Goal: Communication & Community: Participate in discussion

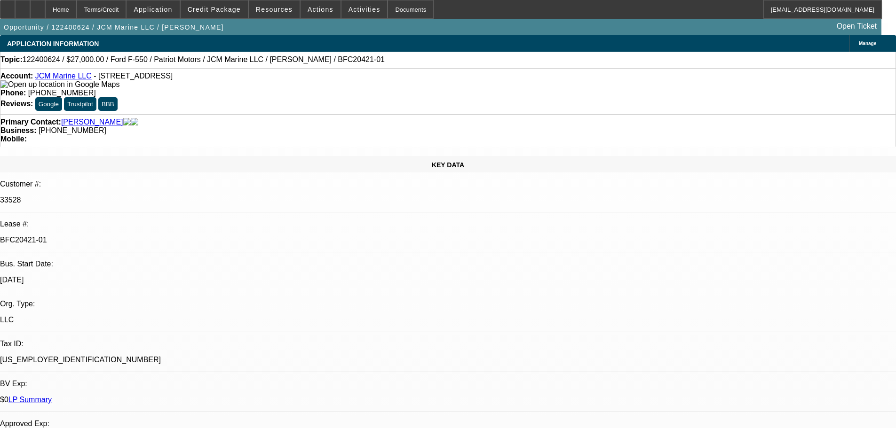
select select "0"
select select "3"
select select "0"
select select "6"
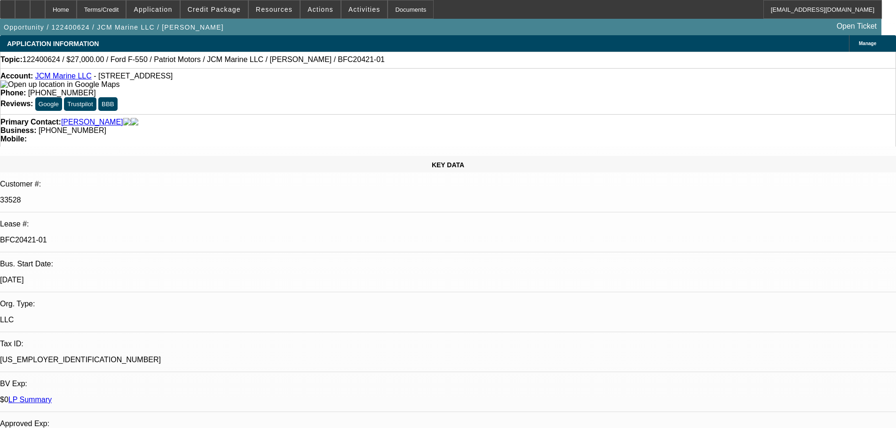
select select "0"
select select "0.1"
select select "4"
select select "0"
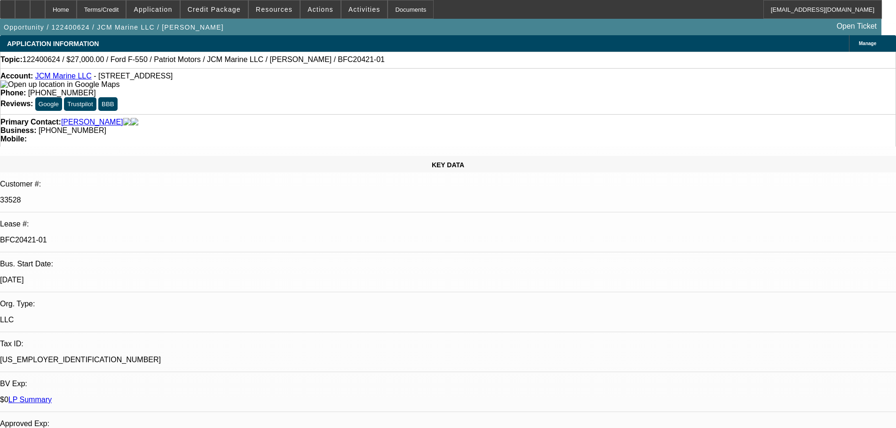
select select "0"
select select "0.1"
select select "4"
select select "0"
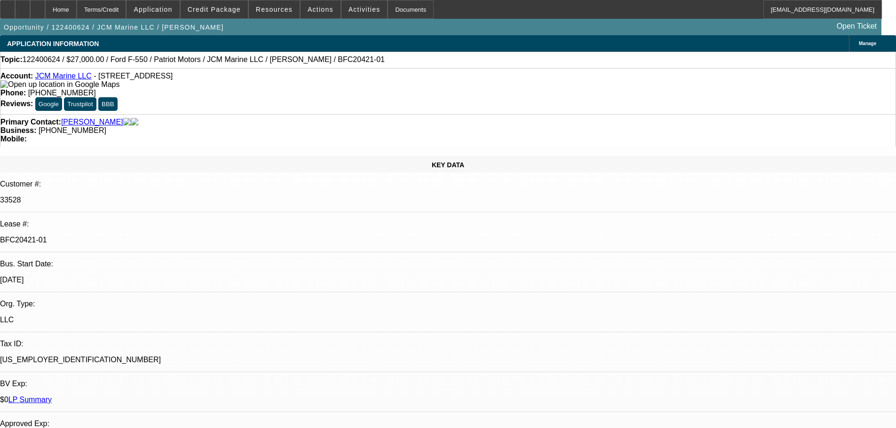
select select "3"
select select "0.1"
select select "4"
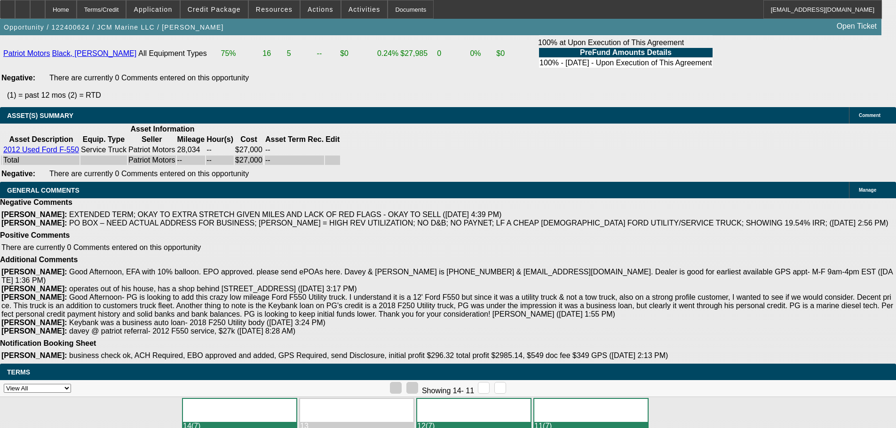
scroll to position [2265, 0]
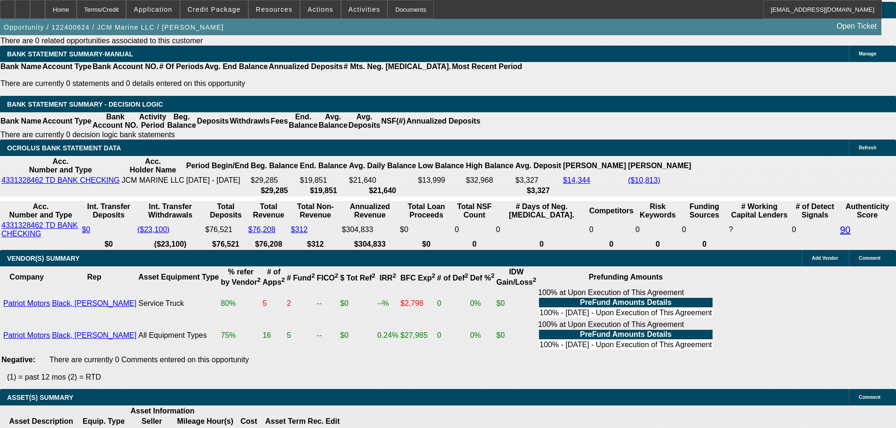
scroll to position [1983, 0]
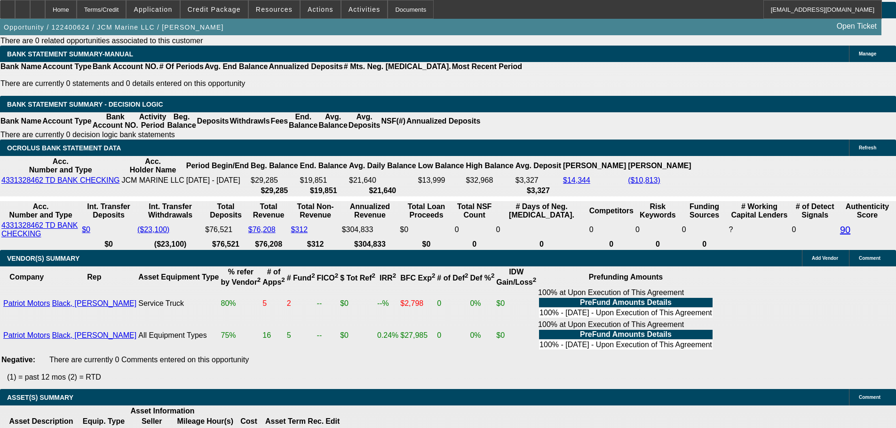
scroll to position [1748, 0]
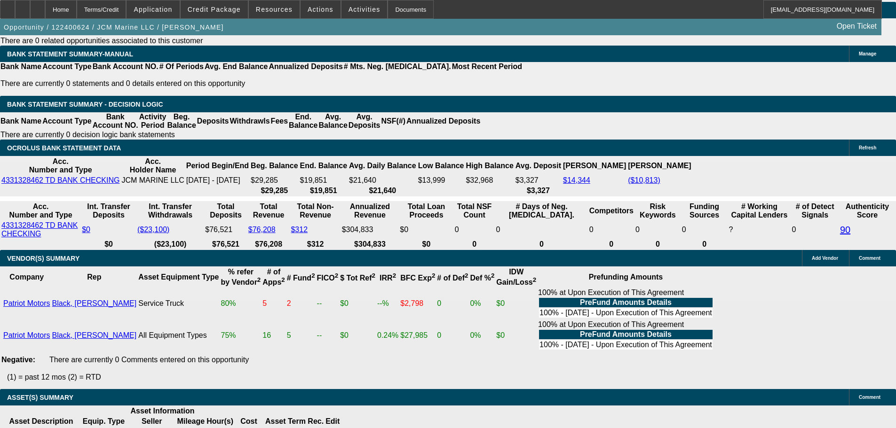
drag, startPoint x: 689, startPoint y: 123, endPoint x: 688, endPoint y: 118, distance: 5.4
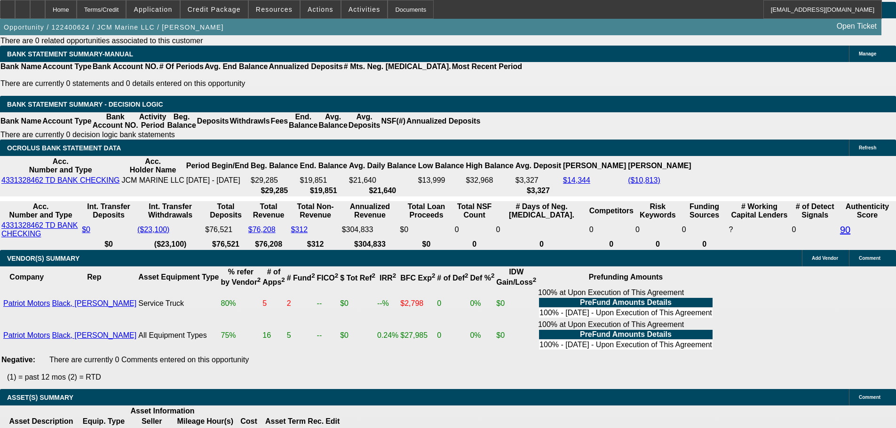
scroll to position [243, 0]
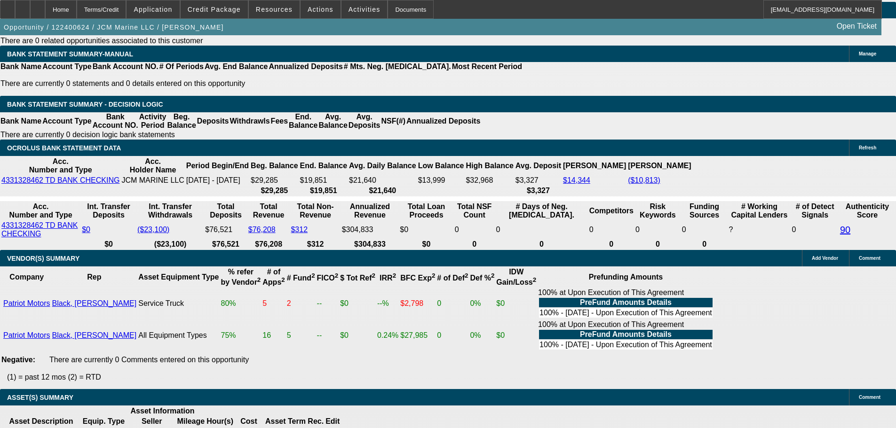
scroll to position [8, 0]
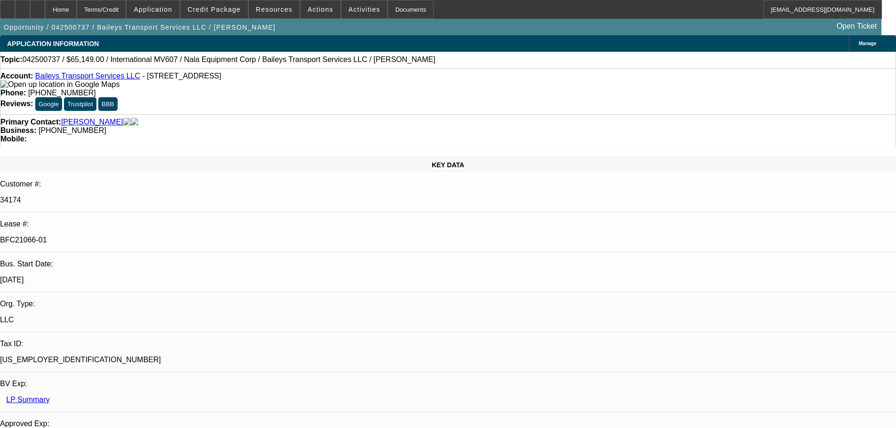
select select "0"
select select "2"
select select "0"
select select "6"
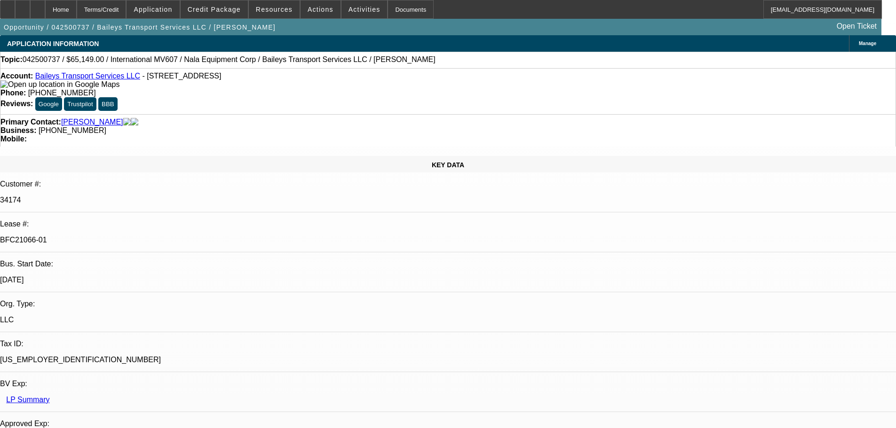
select select "0"
select select "2"
select select "0"
select select "6"
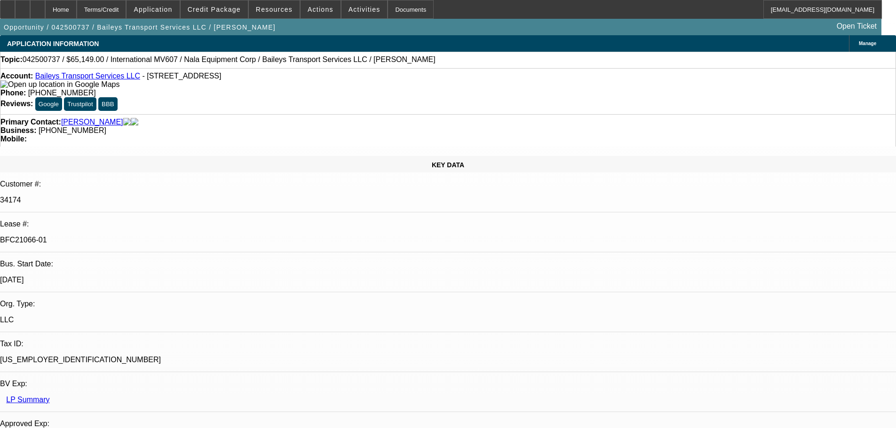
select select "0"
select select "2"
select select "0"
select select "6"
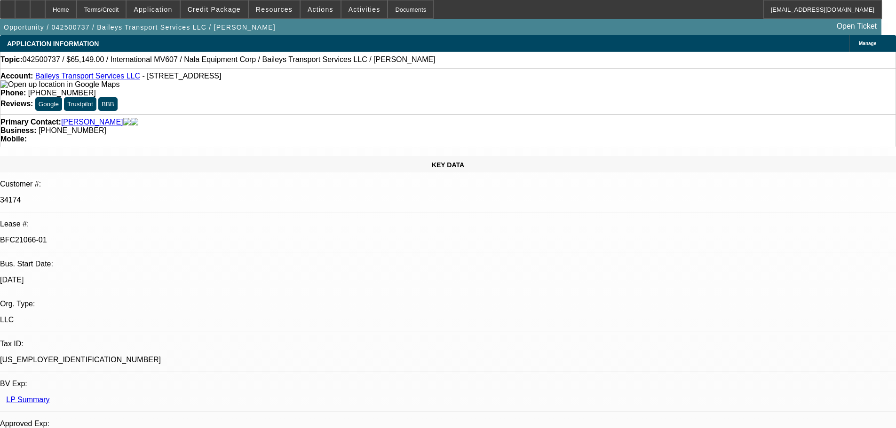
select select "0"
select select "2"
select select "0"
select select "6"
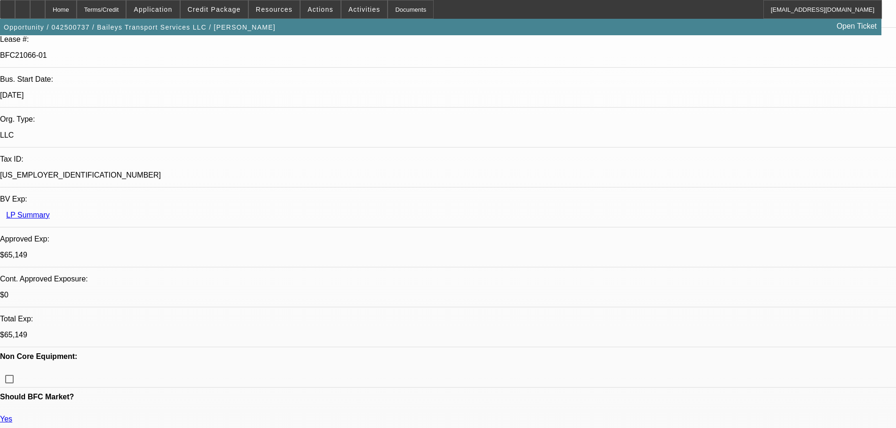
scroll to position [188, 0]
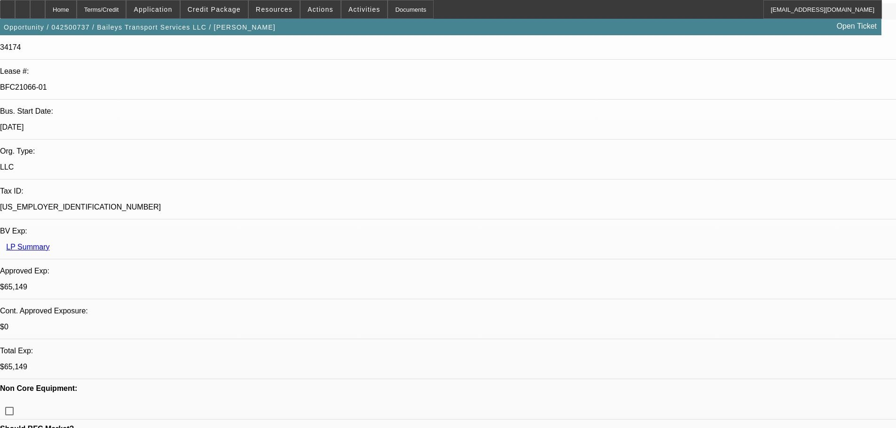
scroll to position [282, 0]
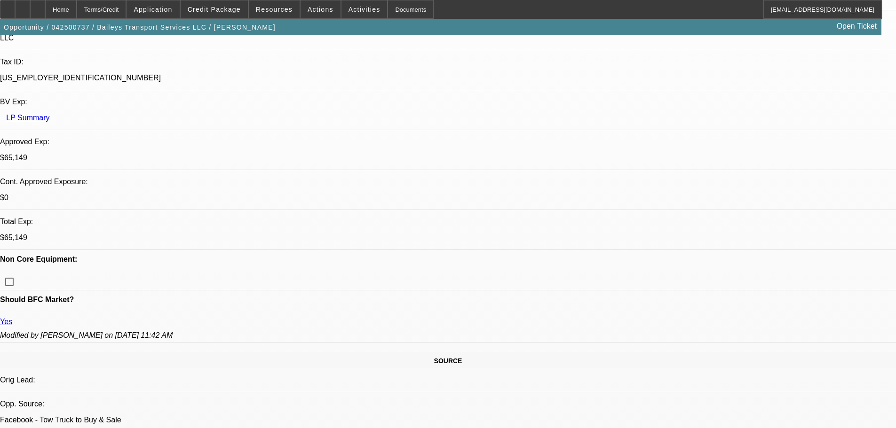
click at [232, 10] on span "Credit Package" at bounding box center [214, 10] width 53 height 8
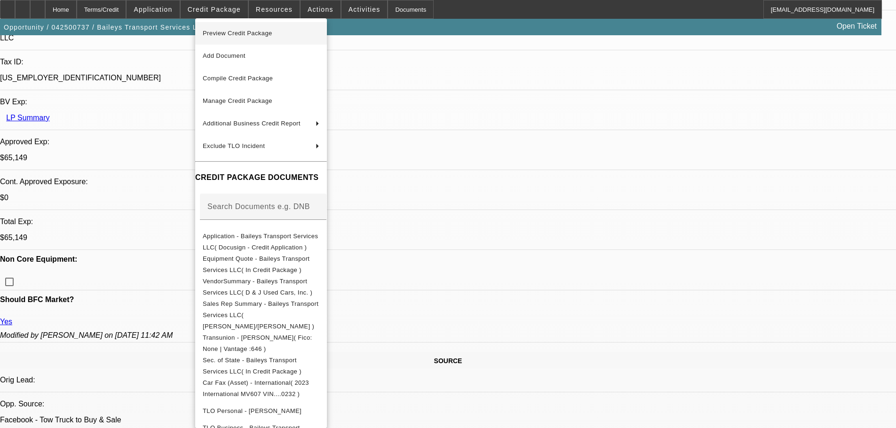
click at [245, 33] on span "Preview Credit Package" at bounding box center [238, 33] width 70 height 7
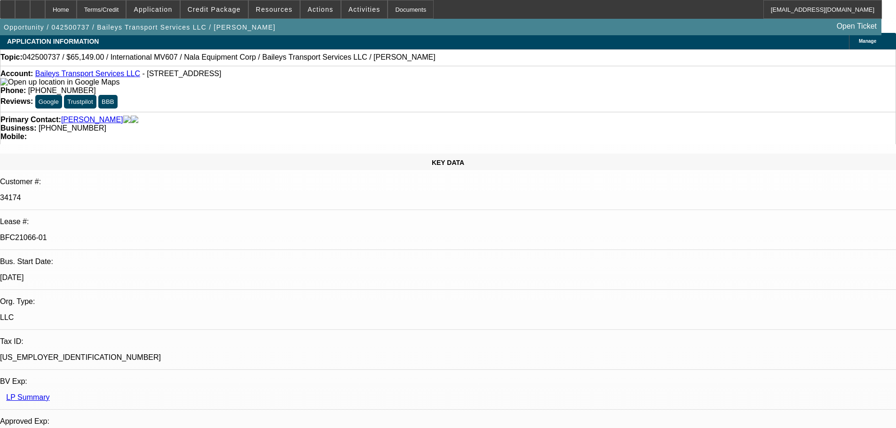
scroll to position [0, 0]
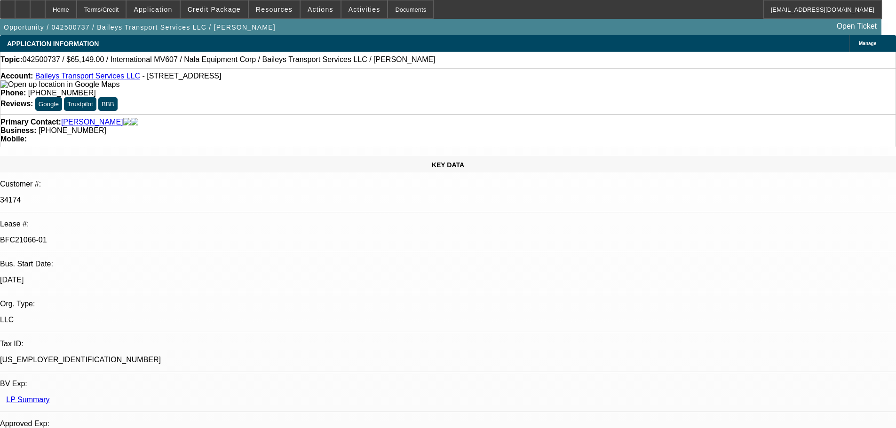
click at [23, 88] on img at bounding box center [59, 84] width 119 height 8
click at [214, 8] on span "Credit Package" at bounding box center [214, 10] width 53 height 8
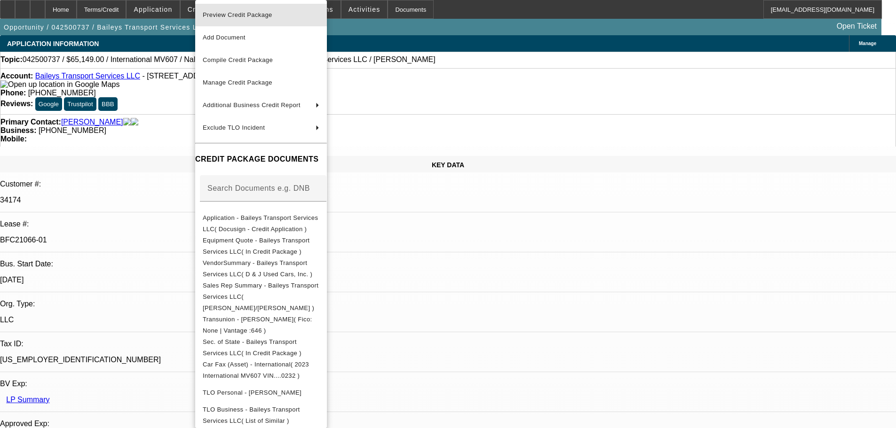
click at [238, 16] on span "Preview Credit Package" at bounding box center [238, 14] width 70 height 7
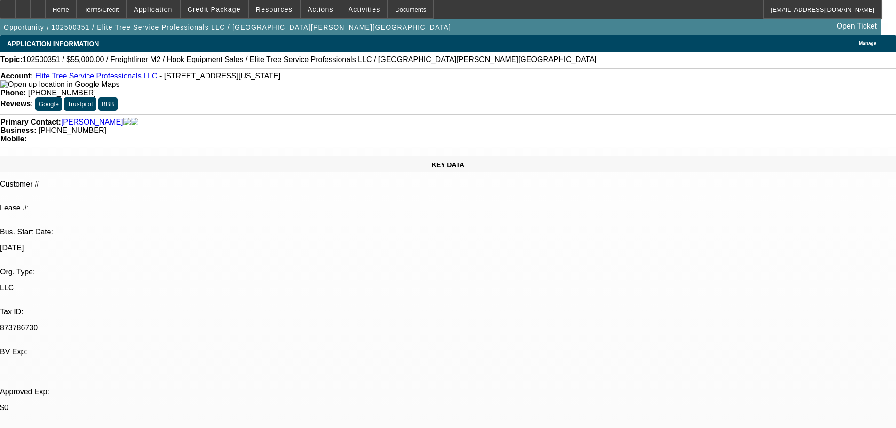
select select "0"
select select "2"
select select "0.1"
select select "4"
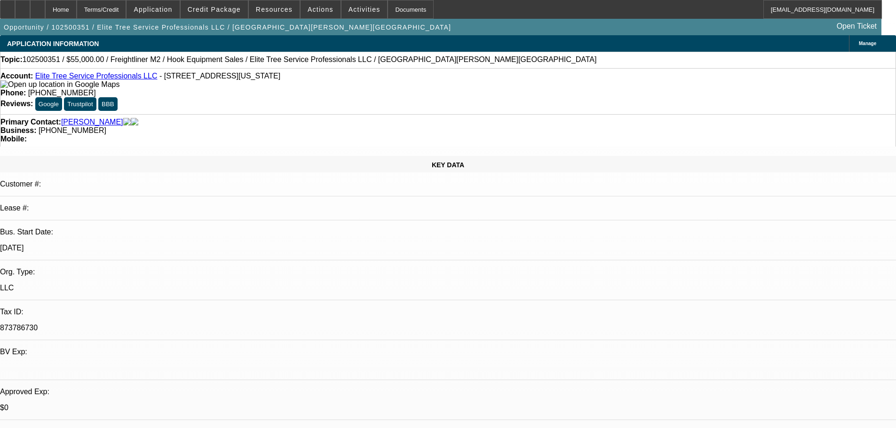
select select "0"
select select "0.1"
select select "4"
select select "0"
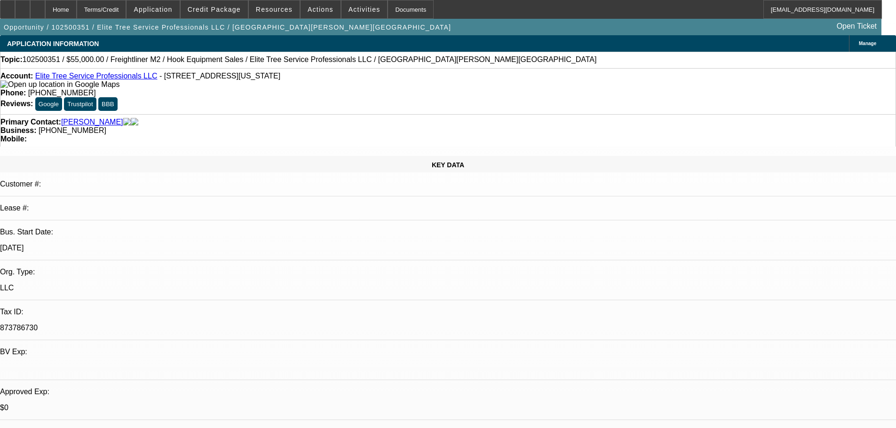
select select "0"
select select "0.1"
select select "4"
select select "0"
select select "2"
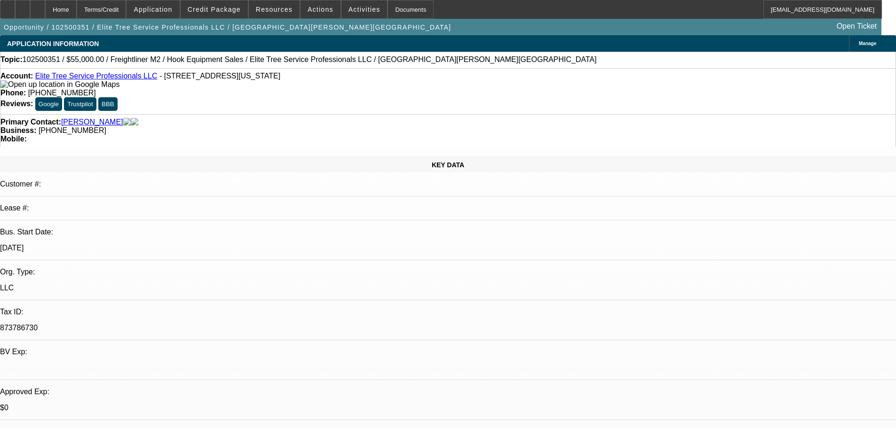
select select "2"
select select "0.1"
select select "4"
click at [216, 9] on span "Credit Package" at bounding box center [214, 10] width 53 height 8
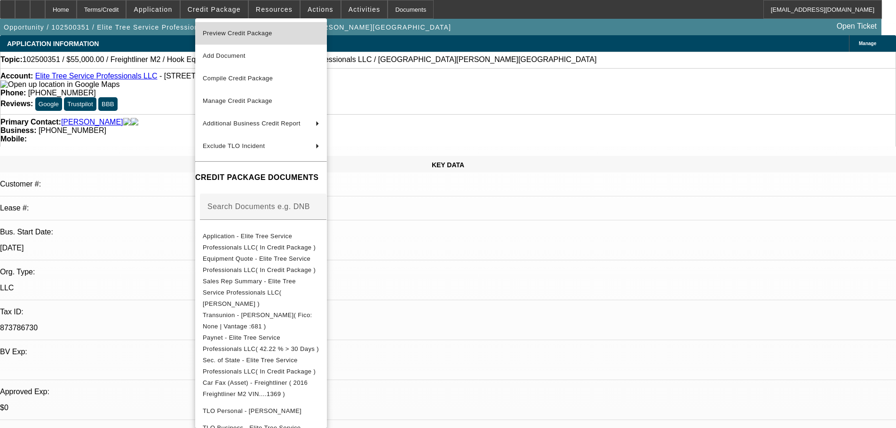
click at [232, 32] on span "Preview Credit Package" at bounding box center [238, 33] width 70 height 7
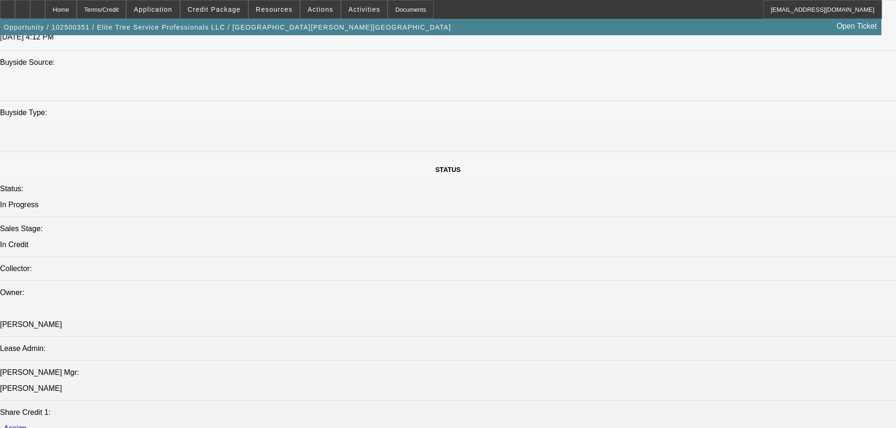
scroll to position [1128, 0]
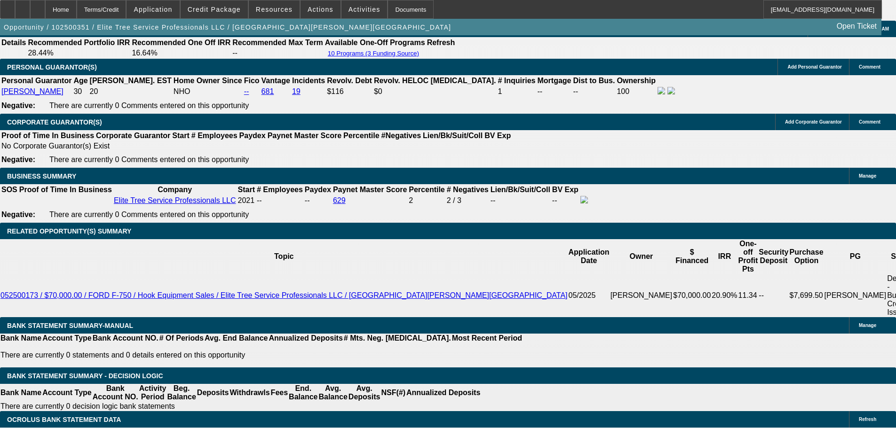
scroll to position [1693, 0]
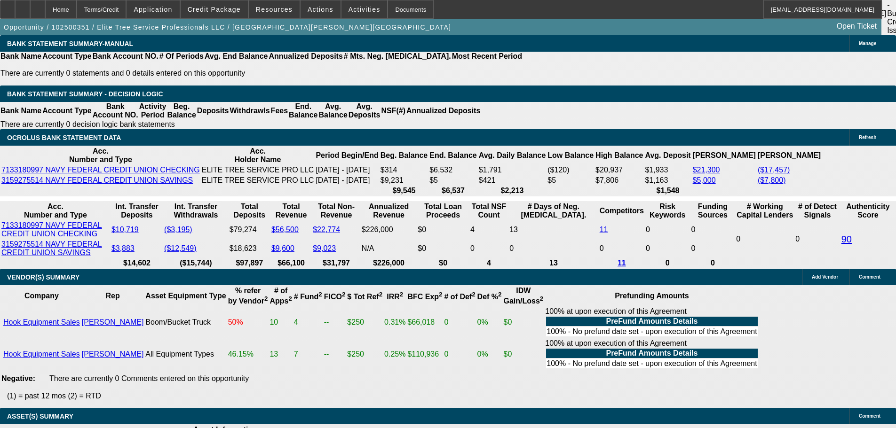
select select "4"
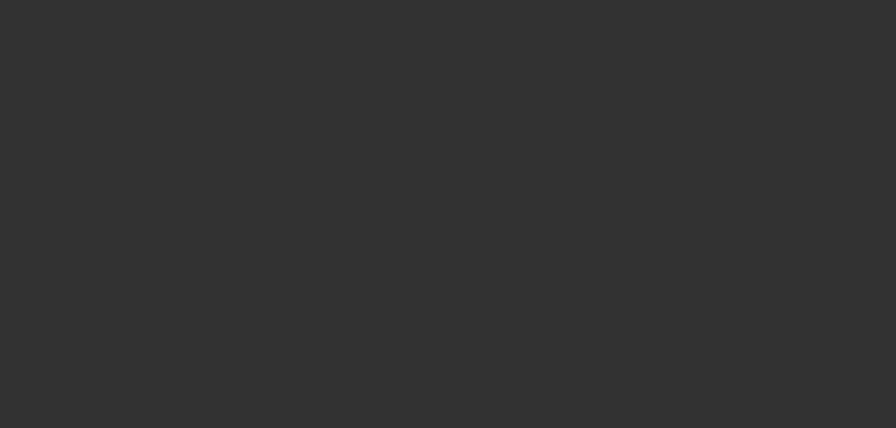
scroll to position [0, 0]
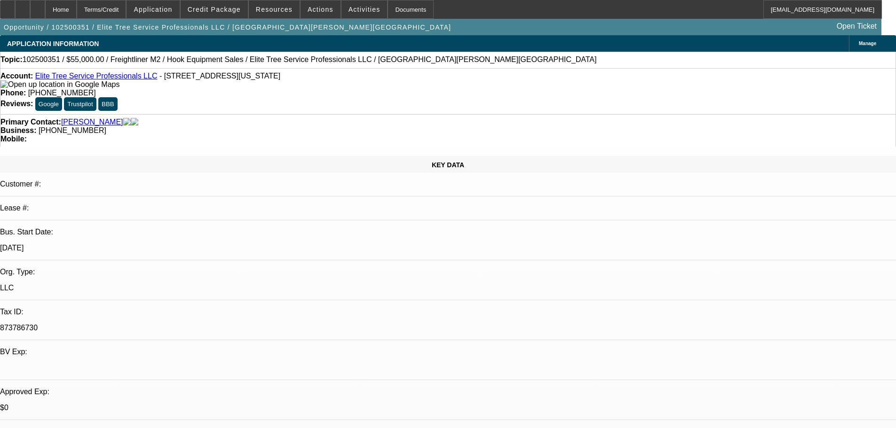
type textarea "PASS AS JUST WAY TOO MANY ITEMS ADDING UP TO GET COMFORTABLE ON THIS ONE."
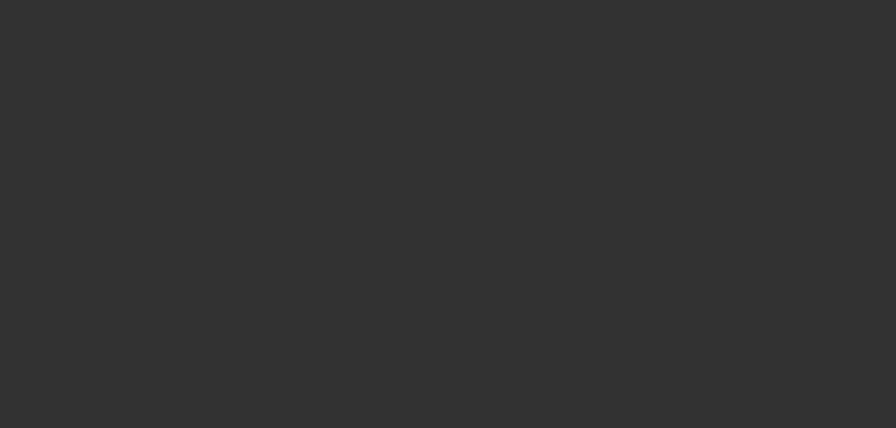
select select "0"
select select "2"
select select "0.1"
select select "4"
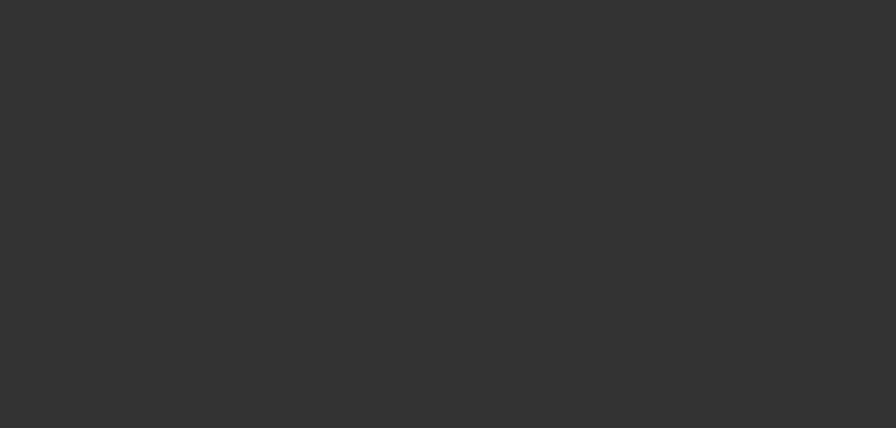
select select "0"
select select "0.1"
select select "4"
select select "0"
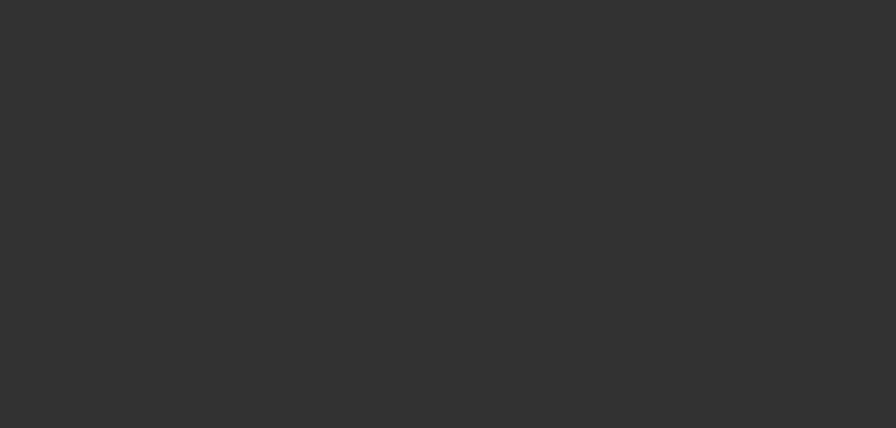
select select "0"
select select "0.1"
select select "4"
select select "0"
select select "2"
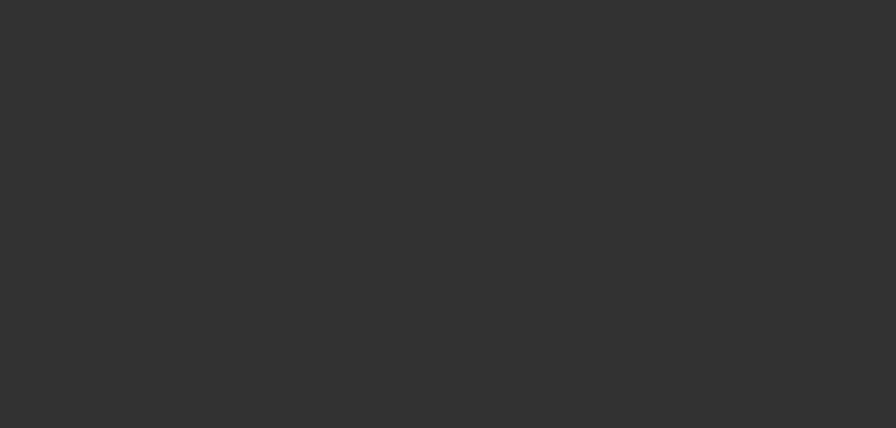
select select "2"
select select "0.1"
select select "4"
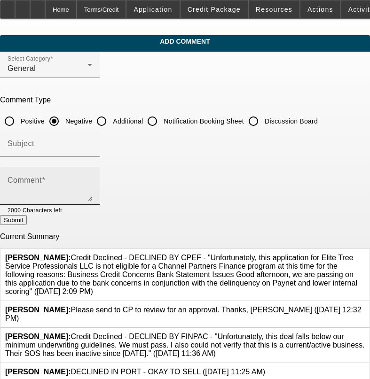
click at [80, 176] on div "Comment" at bounding box center [50, 186] width 85 height 38
type textarea "N"
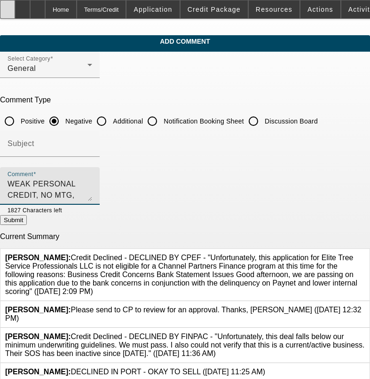
scroll to position [9, 0]
click at [92, 183] on textarea "WEAK PERSONAL CREDIT, NO MTG, NUMEROUS INQUIRIES, RECENT 30 SLOWS NOTED , POOR …" at bounding box center [50, 190] width 85 height 23
click at [92, 185] on textarea "WEAK PERSONAL CREDIT, NO MTG, NUMEROUS INQUIRIES, RECENT 30 SLOWS NOTED , POOR …" at bounding box center [50, 190] width 85 height 23
click at [92, 196] on textarea "WEAK PERSONAL CREDIT, NO MTG, NUMEROUS INQUIRIES, RECENT 30 SLOWS NOTED , POOR …" at bounding box center [50, 190] width 85 height 23
click at [90, 196] on textarea "WEAK PERSONAL CREDIT, NO MTG, NUMEROUS INQUIRIES, RECENT 30 SLOWS NOTED , POOR …" at bounding box center [50, 190] width 85 height 23
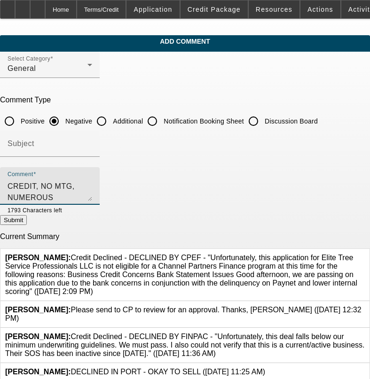
type textarea "WEAK PERSONAL CREDIT, NO MTG, NUMEROUS INQUIRIES, RECENT 30 SLOWS NOTED , POOR …"
click at [27, 221] on button "Submit" at bounding box center [13, 220] width 27 height 10
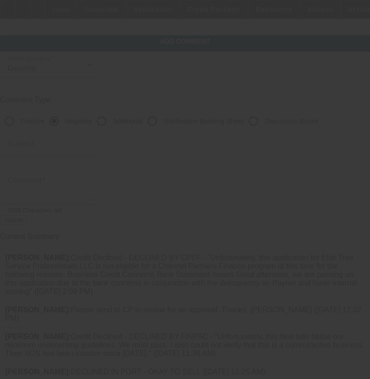
scroll to position [0, 0]
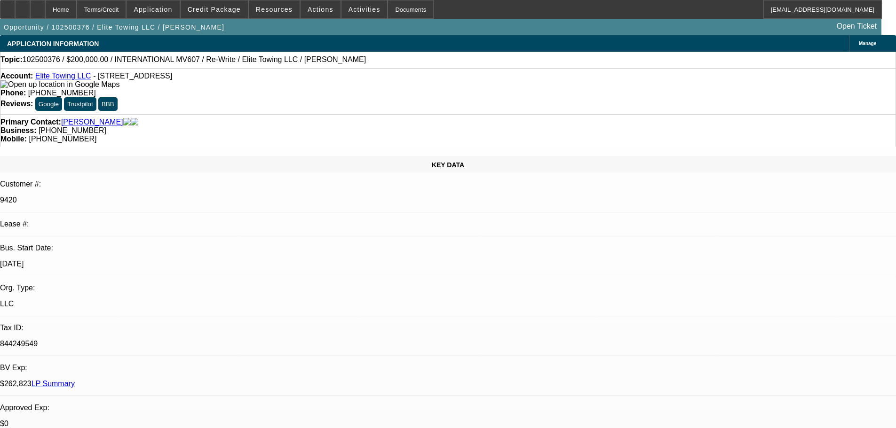
select select "0"
select select "2"
select select "0"
select select "1"
select select "2"
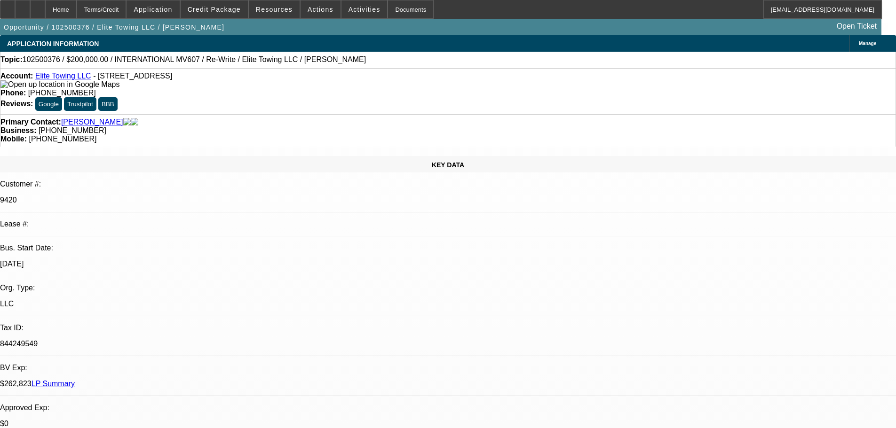
select select "6"
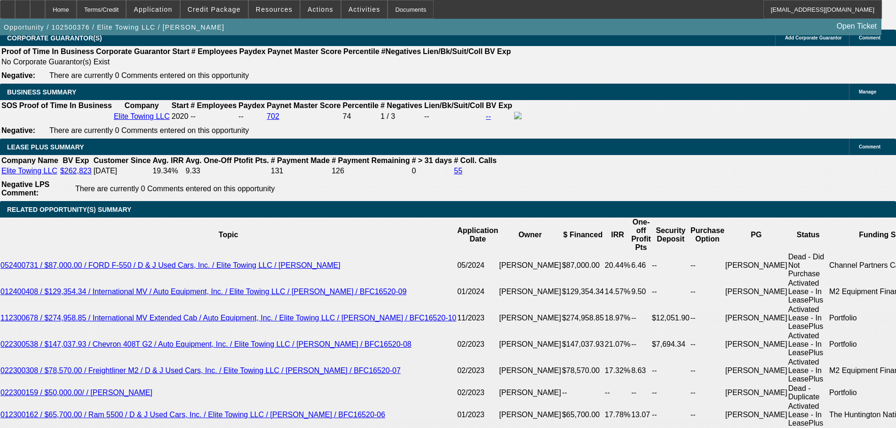
scroll to position [1552, 0]
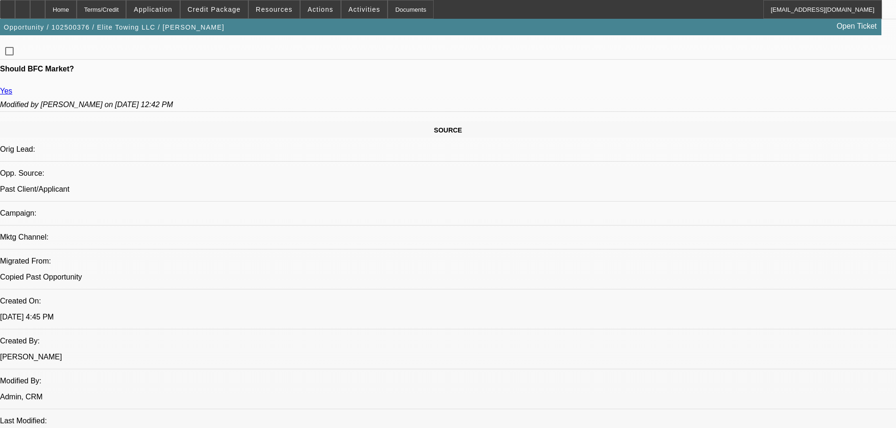
scroll to position [517, 0]
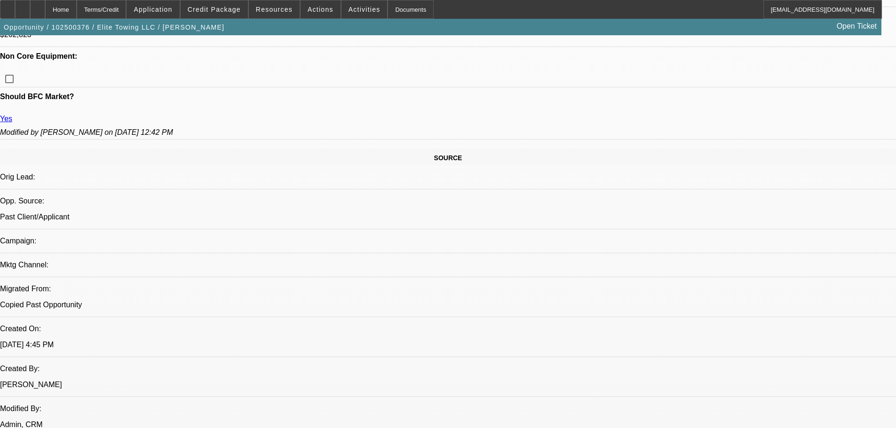
scroll to position [423, 0]
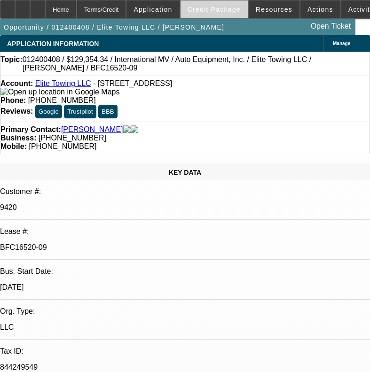
select select "0"
select select "6"
select select "0"
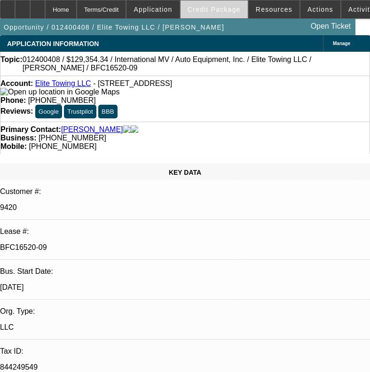
select select "0"
select select "6"
select select "0"
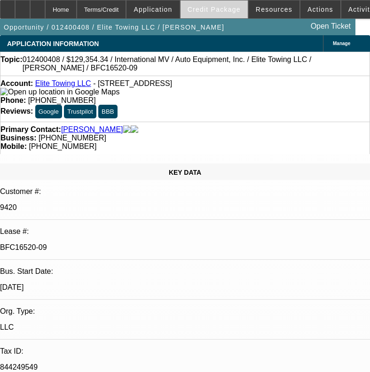
select select "0"
select select "6"
select select "0"
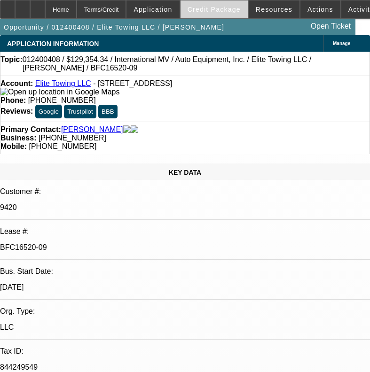
select select "6"
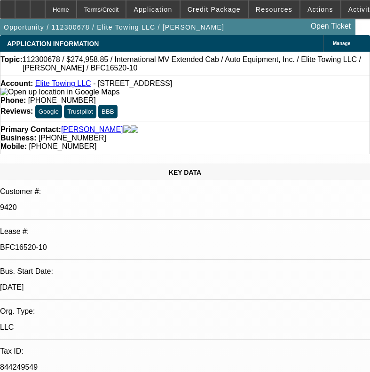
select select "0"
select select "2"
select select "0"
select select "6"
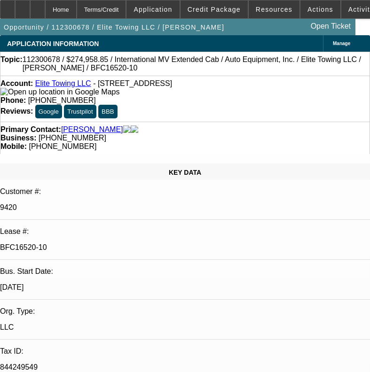
select select "0"
select select "2"
select select "0"
select select "6"
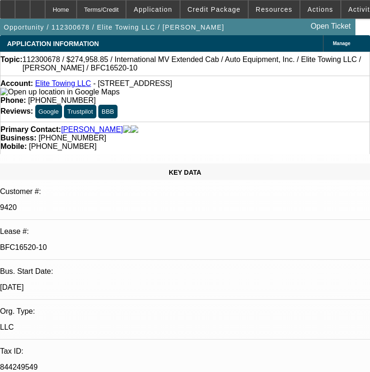
select select "0"
select select "2"
select select "0"
select select "6"
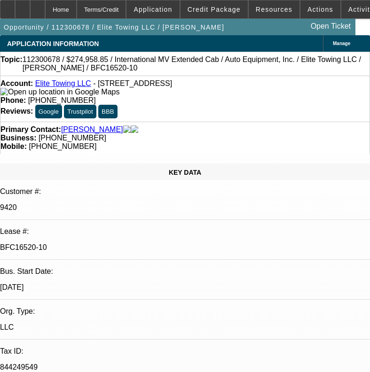
select select "0"
select select "2"
select select "0"
select select "6"
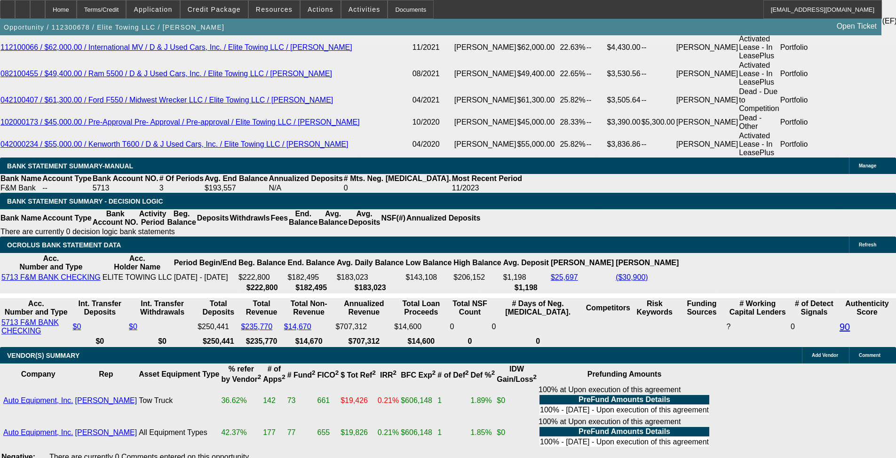
scroll to position [1975, 0]
